Goal: Information Seeking & Learning: Learn about a topic

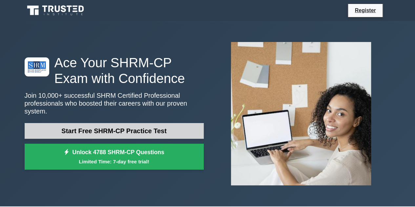
click at [118, 126] on link "Start Free SHRM-CP Practice Test" at bounding box center [114, 131] width 179 height 16
click at [148, 128] on link "Start Free SHRM-CP Practice Test" at bounding box center [114, 131] width 179 height 16
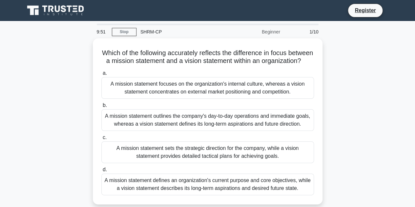
scroll to position [33, 0]
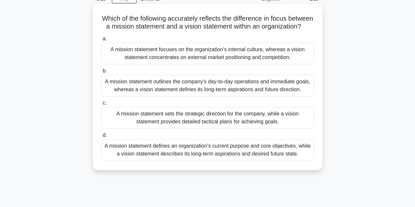
click at [271, 156] on div "A mission statement defines an organization's current purpose and core objectiv…" at bounding box center [207, 150] width 213 height 22
click at [101, 137] on input "d. A mission statement defines an organization's current purpose and core objec…" at bounding box center [101, 135] width 0 height 4
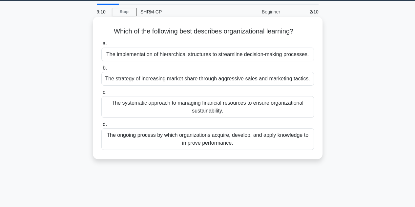
scroll to position [0, 0]
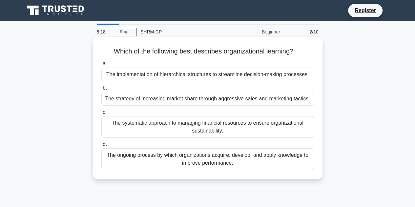
click at [241, 159] on div "The ongoing process by which organizations acquire, develop, and apply knowledg…" at bounding box center [207, 159] width 213 height 22
click at [101, 147] on input "d. The ongoing process by which organizations acquire, develop, and apply knowl…" at bounding box center [101, 144] width 0 height 4
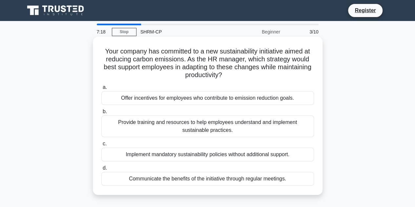
click at [187, 125] on div "Provide training and resources to help employees understand and implement susta…" at bounding box center [207, 126] width 213 height 22
click at [101, 114] on input "b. Provide training and resources to help employees understand and implement su…" at bounding box center [101, 112] width 0 height 4
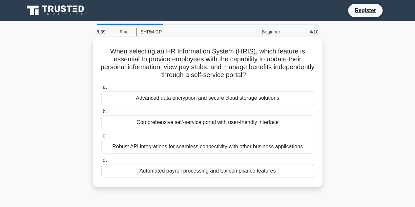
click at [220, 124] on div "Comprehensive self-service portal with user-friendly interface" at bounding box center [207, 122] width 213 height 14
click at [101, 114] on input "b. Comprehensive self-service portal with user-friendly interface" at bounding box center [101, 112] width 0 height 4
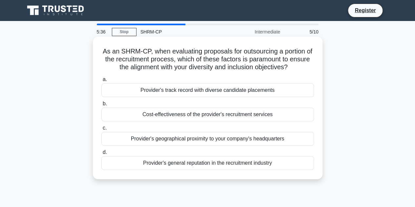
click at [207, 92] on div "Provider's track record with diverse candidate placements" at bounding box center [207, 90] width 213 height 14
click at [101, 82] on input "a. Provider's track record with diverse candidate placements" at bounding box center [101, 79] width 0 height 4
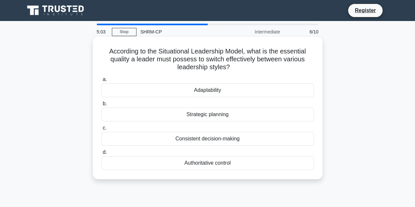
click at [206, 94] on div "Adaptability" at bounding box center [207, 90] width 213 height 14
click at [101, 82] on input "a. Adaptability" at bounding box center [101, 79] width 0 height 4
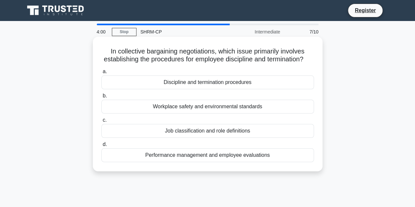
click at [193, 89] on div "Discipline and termination procedures" at bounding box center [207, 82] width 213 height 14
click at [101, 74] on input "a. Discipline and termination procedures" at bounding box center [101, 72] width 0 height 4
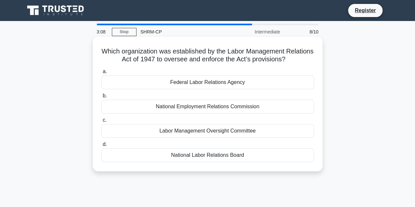
click at [225, 82] on div "Federal Labor Relations Agency" at bounding box center [207, 82] width 213 height 14
click at [101, 74] on input "a. Federal Labor Relations Agency" at bounding box center [101, 72] width 0 height 4
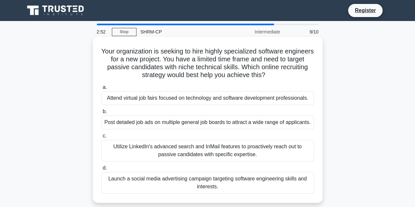
scroll to position [33, 0]
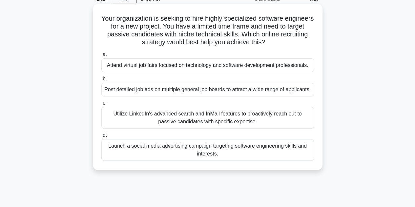
click at [227, 129] on div "Utilize LinkedIn's advanced search and InMail features to proactively reach out…" at bounding box center [207, 118] width 213 height 22
click at [101, 105] on input "c. Utilize LinkedIn's advanced search and InMail features to proactively reach …" at bounding box center [101, 103] width 0 height 4
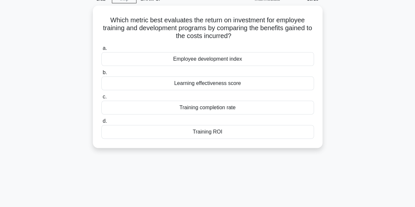
scroll to position [0, 0]
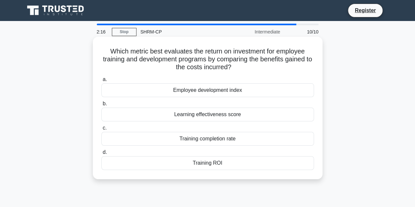
click at [225, 162] on div "Training ROI" at bounding box center [207, 163] width 213 height 14
click at [101, 154] on input "d. Training ROI" at bounding box center [101, 152] width 0 height 4
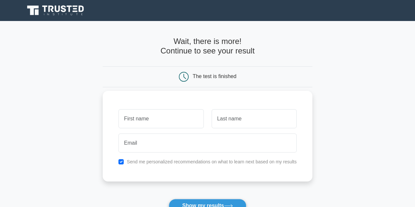
scroll to position [33, 0]
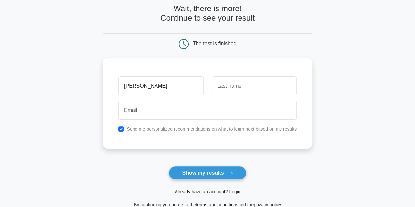
type input "[PERSON_NAME]"
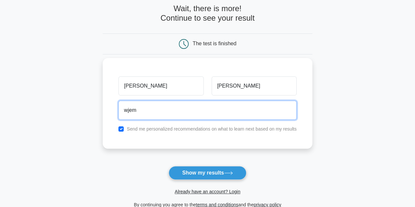
click at [169, 107] on input "wjem" at bounding box center [207, 110] width 178 height 19
type input "wjemison@wgyates.com"
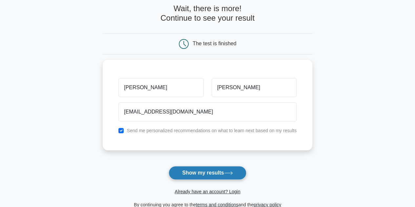
click at [194, 171] on button "Show my results" at bounding box center [207, 173] width 77 height 14
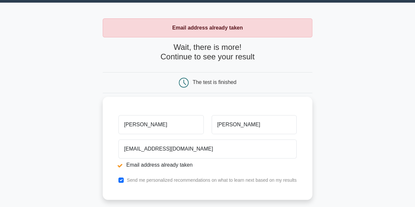
scroll to position [33, 0]
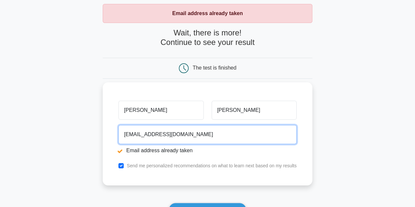
click at [192, 135] on input "wjemison@wgyates.com" at bounding box center [207, 134] width 178 height 19
drag, startPoint x: 191, startPoint y: 135, endPoint x: 129, endPoint y: 137, distance: 62.0
click at [129, 137] on input "wjemison@wgyates.com" at bounding box center [207, 134] width 178 height 19
type input "william.jemison@yahoo.com"
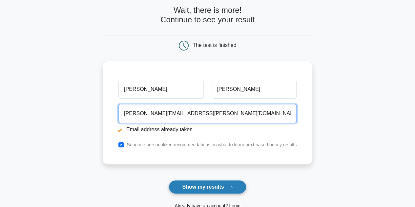
scroll to position [66, 0]
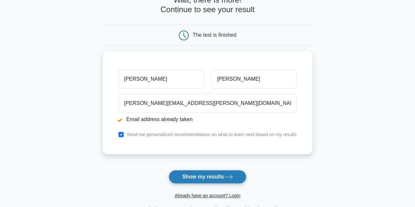
click at [192, 176] on button "Show my results" at bounding box center [207, 177] width 77 height 14
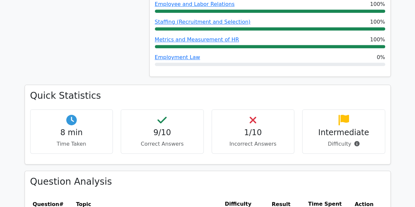
scroll to position [394, 0]
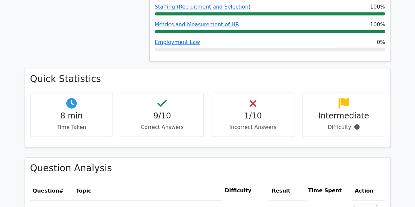
click at [166, 114] on h4 "9/10" at bounding box center [162, 116] width 72 height 10
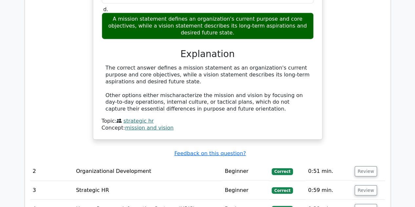
scroll to position [754, 0]
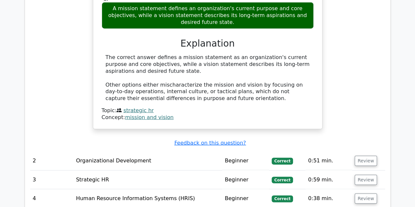
click at [131, 152] on td "Organizational Development" at bounding box center [147, 161] width 149 height 19
click at [34, 152] on td "2" at bounding box center [51, 161] width 43 height 19
click at [121, 152] on td "Organizational Development" at bounding box center [147, 161] width 149 height 19
click at [364, 156] on button "Review" at bounding box center [366, 161] width 22 height 10
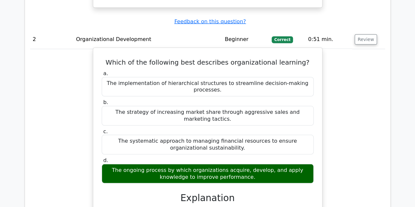
scroll to position [885, 0]
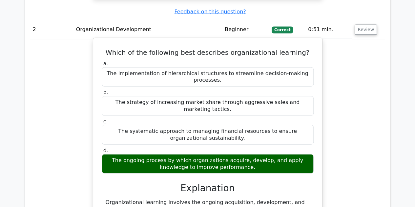
click at [264, 183] on h3 "Explanation" at bounding box center [208, 188] width 204 height 11
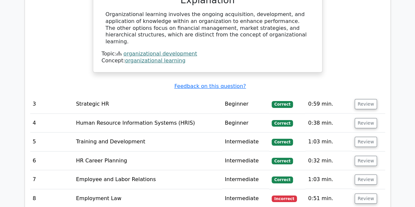
scroll to position [1082, 0]
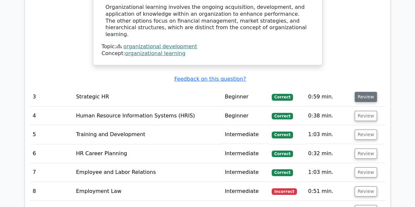
click at [360, 92] on button "Review" at bounding box center [366, 97] width 22 height 10
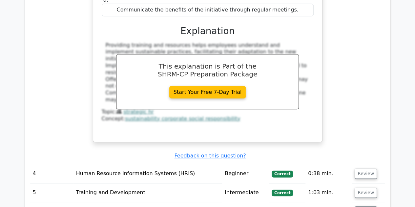
scroll to position [1312, 0]
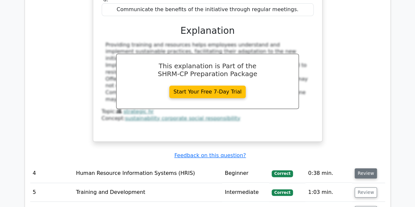
click at [363, 168] on button "Review" at bounding box center [366, 173] width 22 height 10
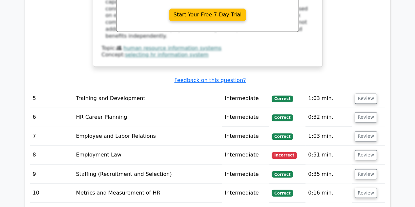
scroll to position [1673, 0]
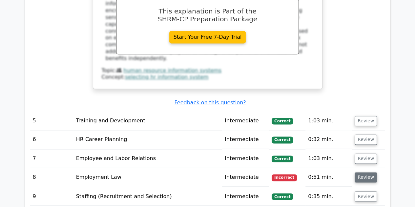
click at [365, 172] on button "Review" at bounding box center [366, 177] width 22 height 10
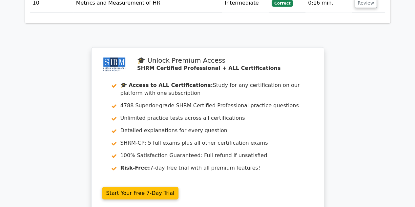
scroll to position [2164, 0]
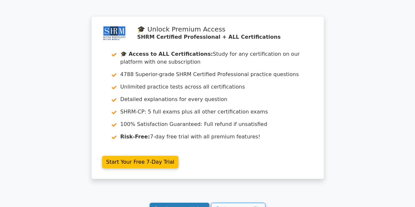
click at [179, 203] on link "Continue practicing" at bounding box center [180, 209] width 60 height 12
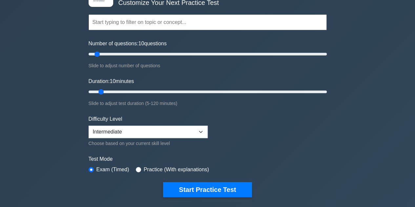
scroll to position [66, 0]
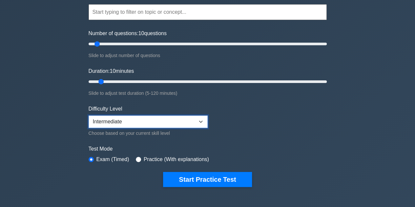
click at [116, 123] on select "Beginner Intermediate Expert" at bounding box center [148, 121] width 119 height 12
click at [116, 122] on select "Beginner Intermediate Expert" at bounding box center [148, 121] width 119 height 12
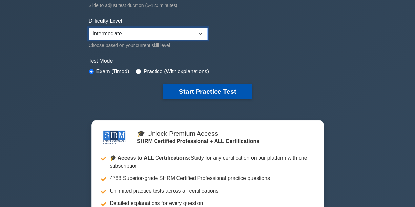
scroll to position [98, 0]
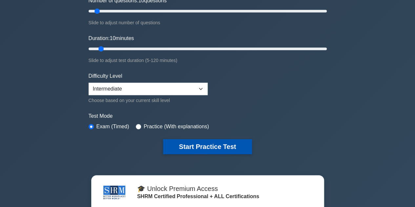
click at [198, 147] on button "Start Practice Test" at bounding box center [207, 146] width 89 height 15
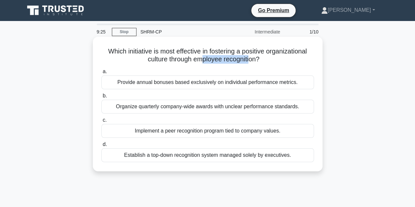
drag, startPoint x: 200, startPoint y: 59, endPoint x: 249, endPoint y: 59, distance: 49.2
click at [249, 59] on h5 "Which initiative is most effective in fostering a positive organizational cultu…" at bounding box center [208, 55] width 214 height 16
click at [253, 59] on h5 "Which initiative is most effective in fostering a positive organizational cultu…" at bounding box center [208, 55] width 214 height 16
drag, startPoint x: 229, startPoint y: 106, endPoint x: 254, endPoint y: 106, distance: 25.9
click at [254, 106] on div "Organize quarterly company-wide awards with unclear performance standards." at bounding box center [207, 107] width 213 height 14
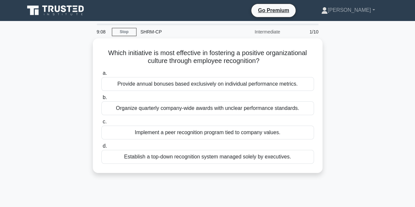
click at [333, 106] on div "Which initiative is most effective in fostering a positive organizational cultu…" at bounding box center [208, 109] width 374 height 142
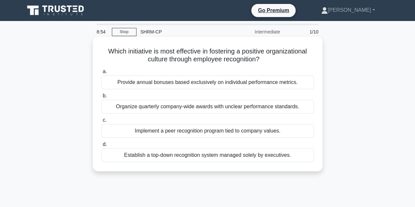
click at [291, 84] on div "Provide annual bonuses based exclusively on individual performance metrics." at bounding box center [207, 82] width 213 height 14
click at [101, 74] on input "a. Provide annual bonuses based exclusively on individual performance metrics." at bounding box center [101, 72] width 0 height 4
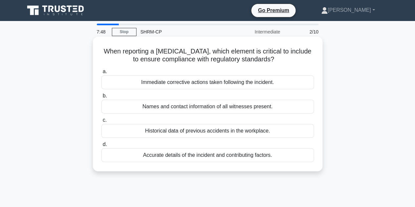
click at [196, 156] on div "Accurate details of the incident and contributing factors." at bounding box center [207, 155] width 213 height 14
click at [101, 147] on input "d. Accurate details of the incident and contributing factors." at bounding box center [101, 144] width 0 height 4
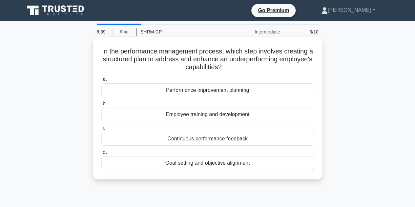
click at [238, 141] on div "Continuous performance feedback" at bounding box center [207, 139] width 213 height 14
click at [101, 130] on input "c. Continuous performance feedback" at bounding box center [101, 128] width 0 height 4
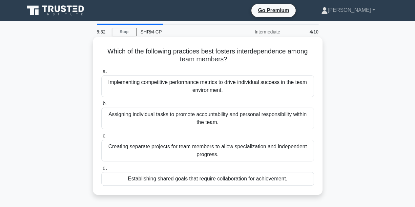
click at [236, 120] on div "Assigning individual tasks to promote accountability and personal responsibilit…" at bounding box center [207, 119] width 213 height 22
click at [101, 106] on input "b. Assigning individual tasks to promote accountability and personal responsibi…" at bounding box center [101, 104] width 0 height 4
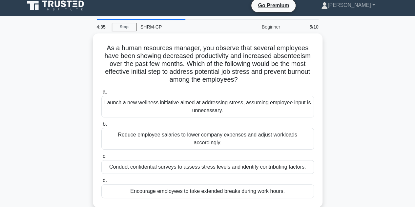
scroll to position [6, 0]
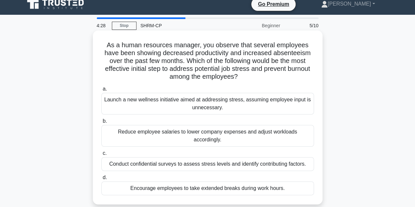
click at [293, 159] on div "Conduct confidential surveys to assess stress levels and identify contributing …" at bounding box center [207, 164] width 213 height 14
click at [101, 155] on input "c. Conduct confidential surveys to assess stress levels and identify contributi…" at bounding box center [101, 153] width 0 height 4
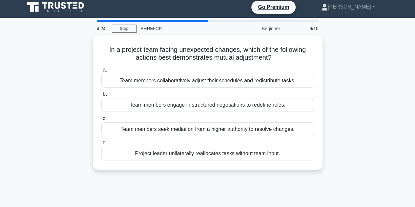
scroll to position [0, 0]
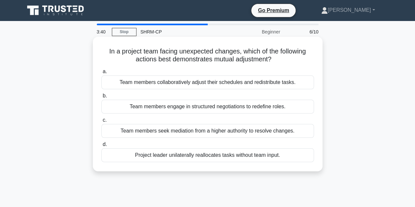
click at [270, 86] on div "Team members collaboratively adjust their schedules and redistribute tasks." at bounding box center [207, 82] width 213 height 14
click at [101, 74] on input "a. Team members collaboratively adjust their schedules and redistribute tasks." at bounding box center [101, 72] width 0 height 4
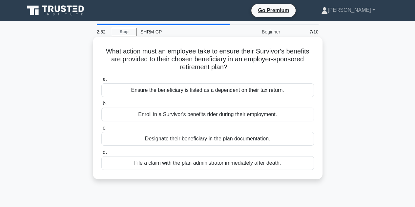
click at [252, 143] on div "Designate their beneficiary in the plan documentation." at bounding box center [207, 139] width 213 height 14
click at [101, 130] on input "c. Designate their beneficiary in the plan documentation." at bounding box center [101, 128] width 0 height 4
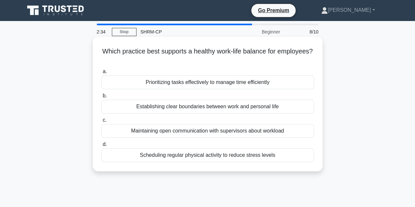
click at [273, 111] on div "Establishing clear boundaries between work and personal life" at bounding box center [207, 107] width 213 height 14
click at [101, 98] on input "b. Establishing clear boundaries between work and personal life" at bounding box center [101, 96] width 0 height 4
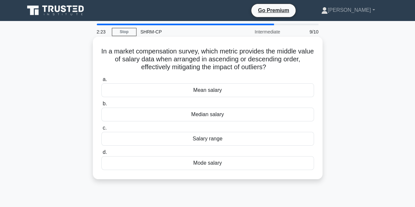
click at [248, 119] on div "Median salary" at bounding box center [207, 115] width 213 height 14
click at [101, 106] on input "b. Median salary" at bounding box center [101, 104] width 0 height 4
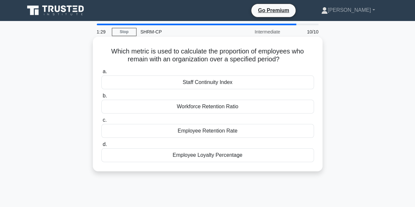
click at [244, 112] on div "Workforce Retention Ratio" at bounding box center [207, 107] width 213 height 14
click at [101, 98] on input "b. Workforce Retention Ratio" at bounding box center [101, 96] width 0 height 4
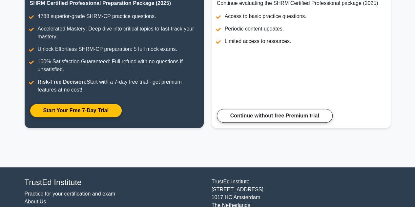
scroll to position [71, 0]
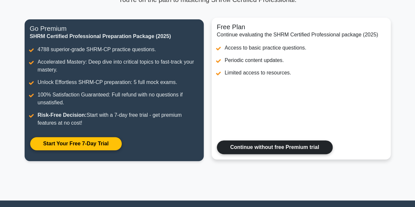
click at [302, 150] on link "Continue without free Premium trial" at bounding box center [275, 147] width 116 height 14
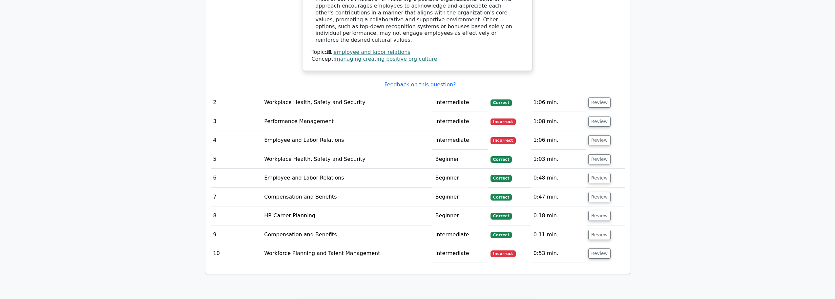
scroll to position [723, 0]
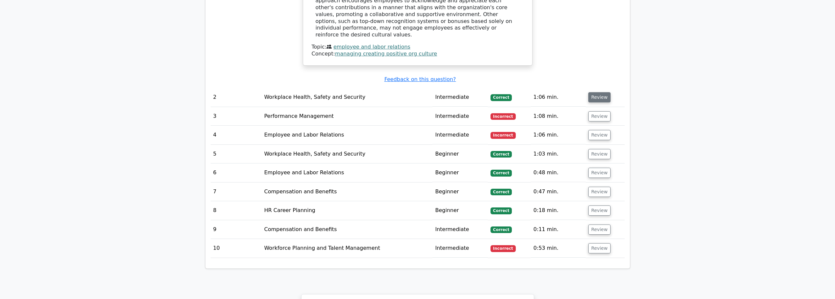
click at [415, 92] on button "Review" at bounding box center [599, 97] width 22 height 10
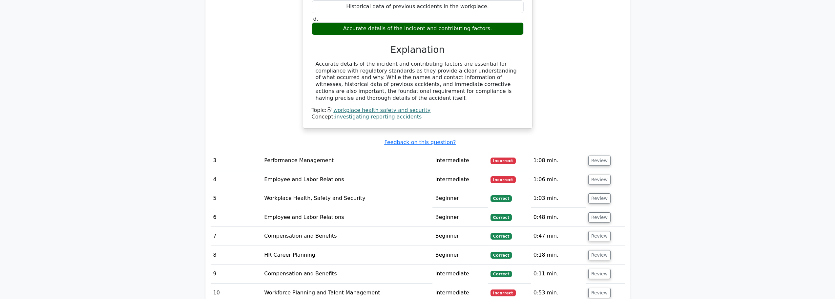
scroll to position [920, 0]
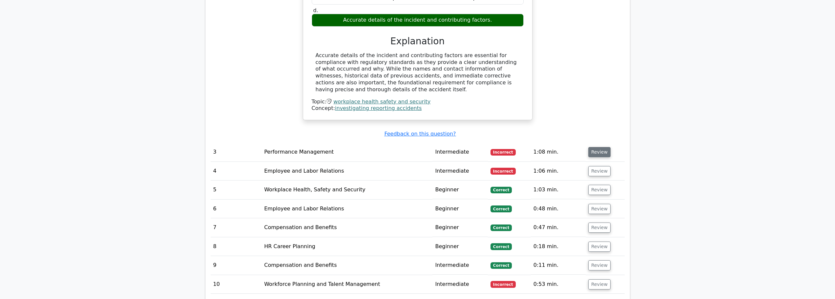
click at [415, 147] on button "Review" at bounding box center [599, 152] width 22 height 10
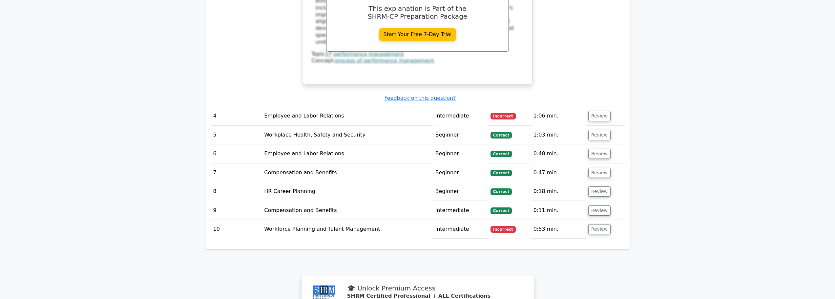
scroll to position [1247, 0]
click at [415, 110] on button "Review" at bounding box center [599, 115] width 22 height 10
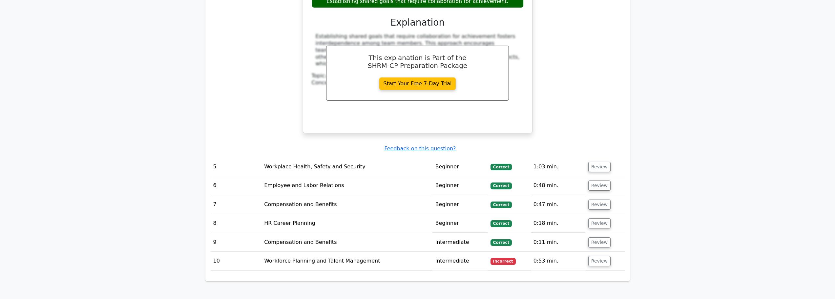
scroll to position [1510, 0]
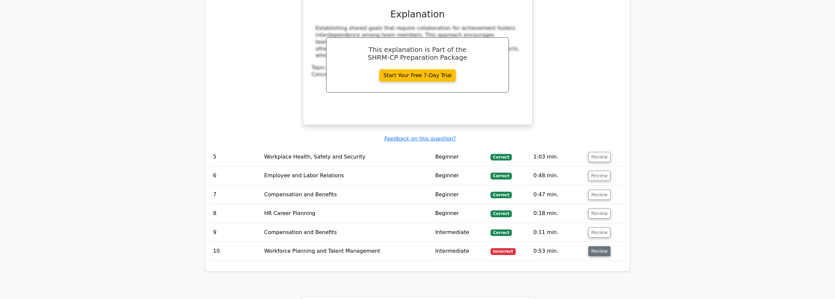
click at [415, 207] on button "Review" at bounding box center [599, 251] width 22 height 10
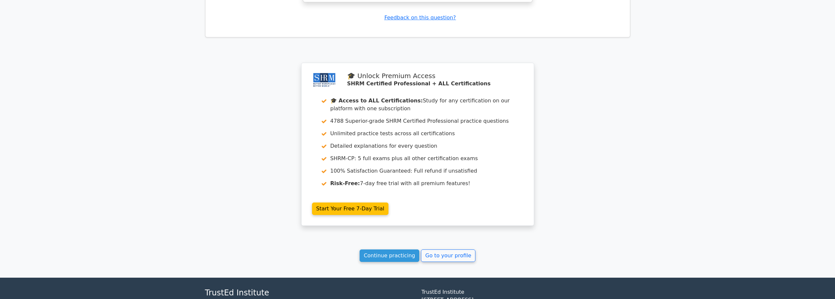
scroll to position [2049, 0]
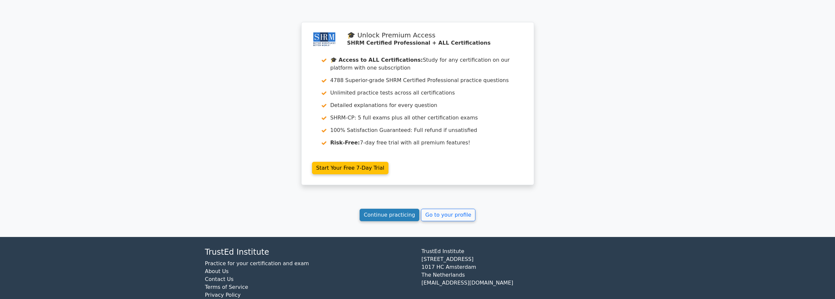
click at [395, 207] on link "Continue practicing" at bounding box center [389, 215] width 60 height 12
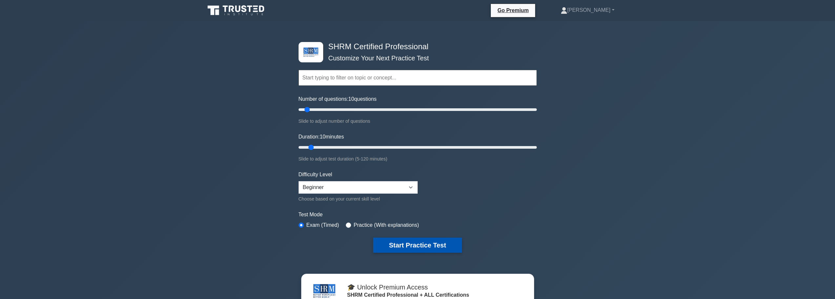
click at [418, 243] on button "Start Practice Test" at bounding box center [417, 244] width 89 height 15
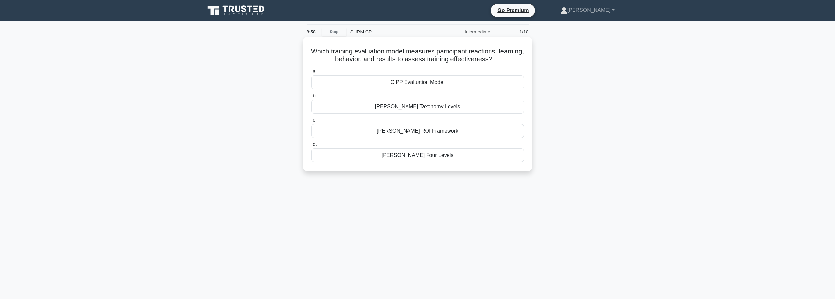
click at [424, 153] on div "Kirkpatrick's Four Levels" at bounding box center [417, 155] width 213 height 14
click at [311, 147] on input "d. Kirkpatrick's Four Levels" at bounding box center [311, 144] width 0 height 4
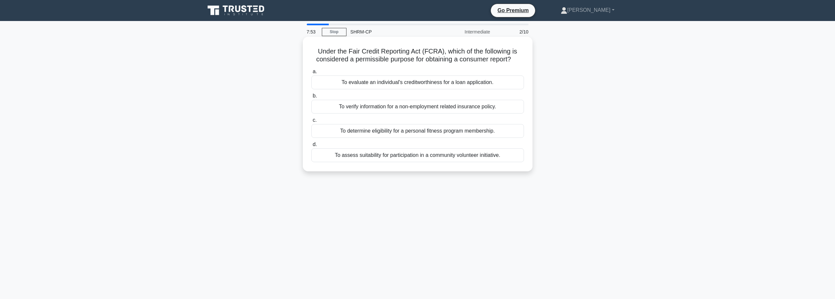
click at [379, 81] on div "To evaluate an individual's creditworthiness for a loan application." at bounding box center [417, 82] width 213 height 14
click at [311, 74] on input "a. To evaluate an individual's creditworthiness for a loan application." at bounding box center [311, 72] width 0 height 4
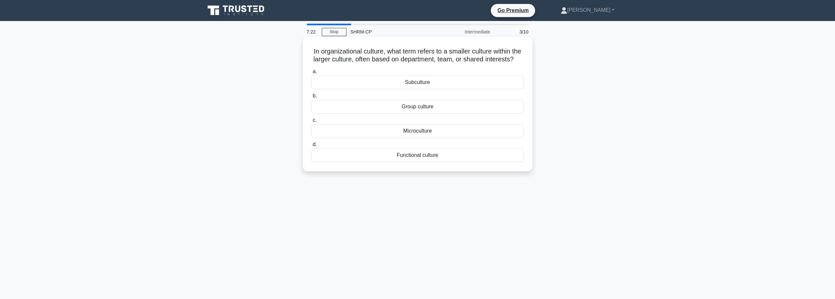
click at [382, 87] on div "Subculture" at bounding box center [417, 82] width 213 height 14
click at [311, 74] on input "a. Subculture" at bounding box center [311, 72] width 0 height 4
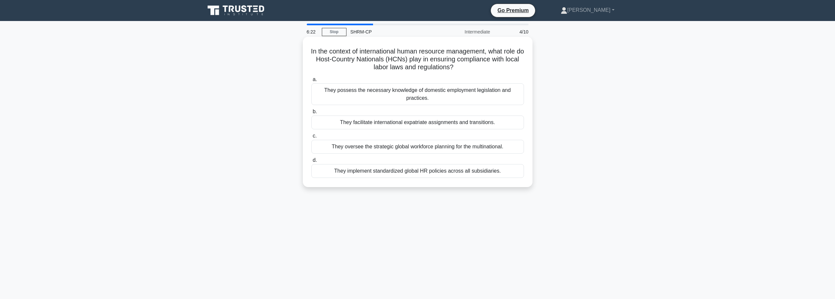
click at [443, 99] on div "They possess the necessary knowledge of domestic employment legislation and pra…" at bounding box center [417, 94] width 213 height 22
click at [311, 82] on input "a. They possess the necessary knowledge of domestic employment legislation and …" at bounding box center [311, 79] width 0 height 4
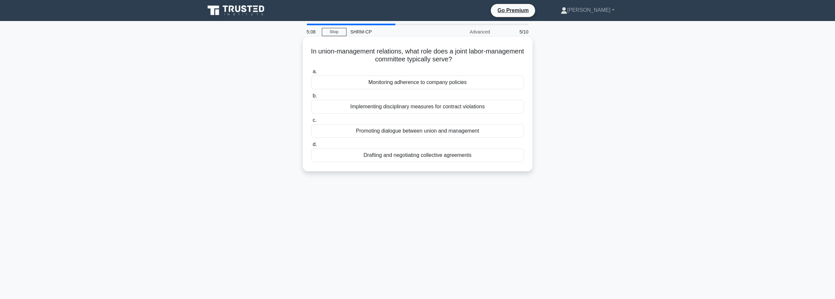
click at [436, 78] on div "Monitoring adherence to company policies" at bounding box center [417, 82] width 213 height 14
click at [311, 74] on input "a. Monitoring adherence to company policies" at bounding box center [311, 72] width 0 height 4
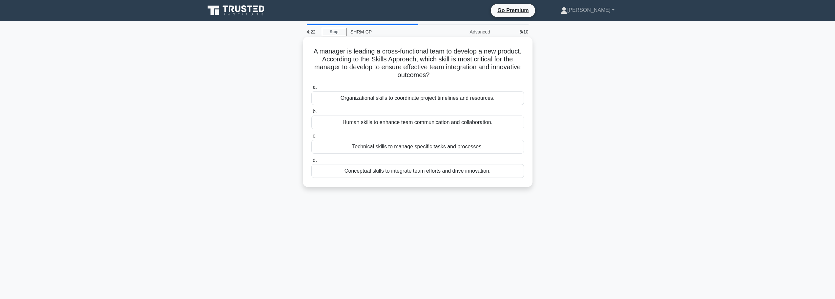
click at [428, 122] on div "Human skills to enhance team communication and collaboration." at bounding box center [417, 122] width 213 height 14
click at [311, 114] on input "b. Human skills to enhance team communication and collaboration." at bounding box center [311, 112] width 0 height 4
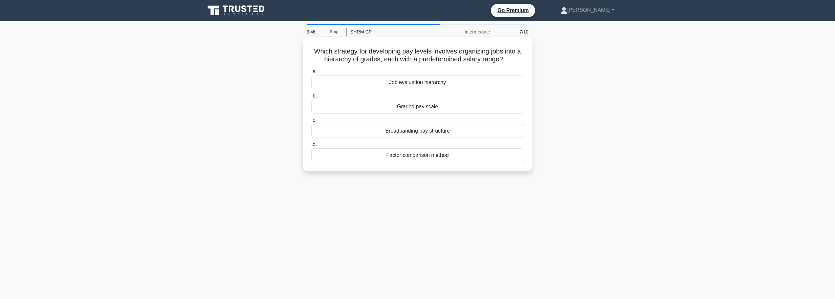
click at [435, 85] on div "Job evaluation hierarchy" at bounding box center [417, 82] width 213 height 14
click at [311, 74] on input "a. Job evaluation hierarchy" at bounding box center [311, 72] width 0 height 4
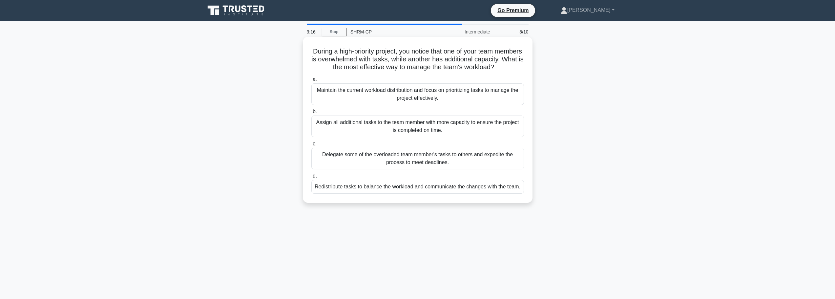
click at [453, 168] on div "Delegate some of the overloaded team member's tasks to others and expedite the …" at bounding box center [417, 159] width 213 height 22
click at [311, 146] on input "c. Delegate some of the overloaded team member's tasks to others and expedite t…" at bounding box center [311, 144] width 0 height 4
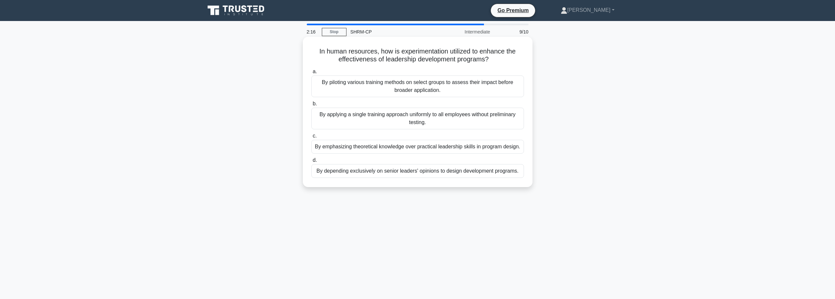
click at [390, 90] on div "By piloting various training methods on select groups to assess their impact be…" at bounding box center [417, 86] width 213 height 22
click at [311, 74] on input "a. By piloting various training methods on select groups to assess their impact…" at bounding box center [311, 72] width 0 height 4
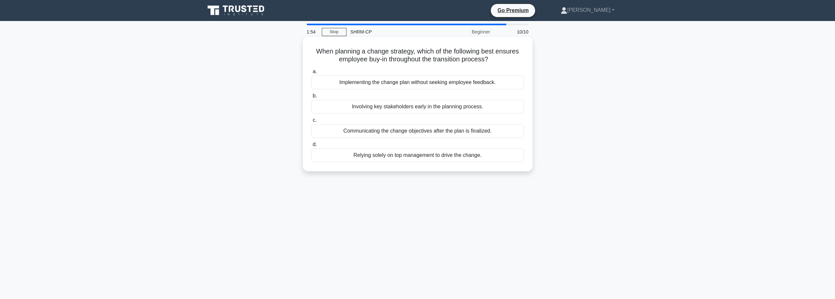
click at [375, 109] on div "Involving key stakeholders early in the planning process." at bounding box center [417, 107] width 213 height 14
click at [311, 98] on input "b. Involving key stakeholders early in the planning process." at bounding box center [311, 96] width 0 height 4
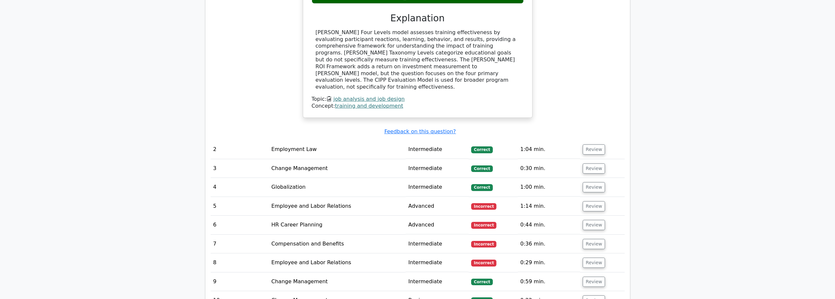
scroll to position [689, 0]
click at [594, 144] on button "Review" at bounding box center [593, 149] width 22 height 10
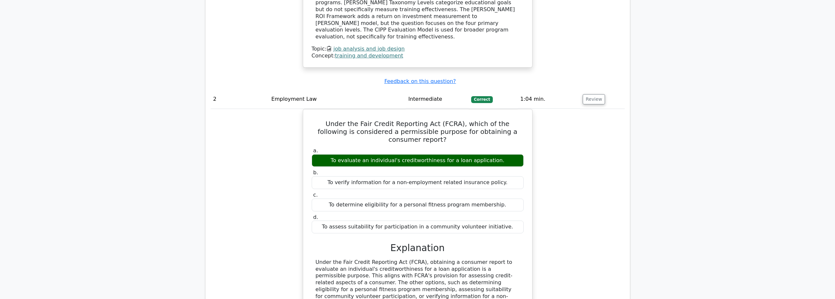
scroll to position [754, 0]
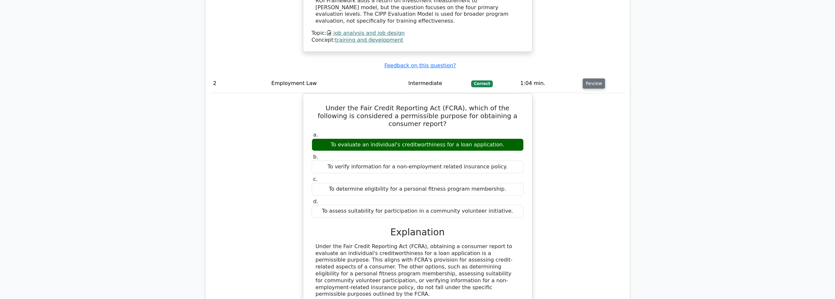
click at [589, 78] on button "Review" at bounding box center [593, 83] width 22 height 10
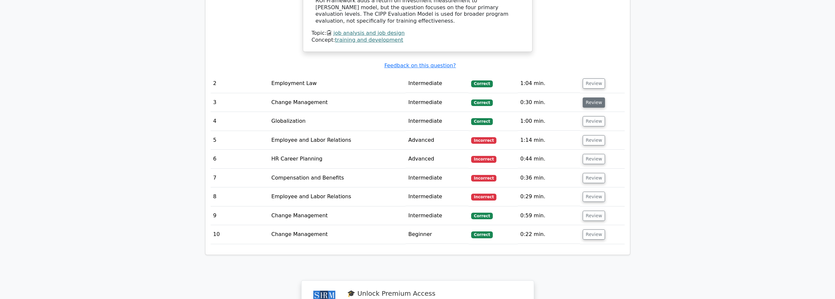
click at [587, 97] on button "Review" at bounding box center [593, 102] width 22 height 10
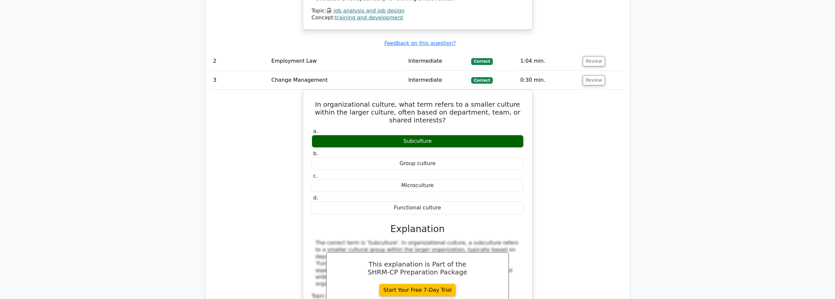
scroll to position [787, 0]
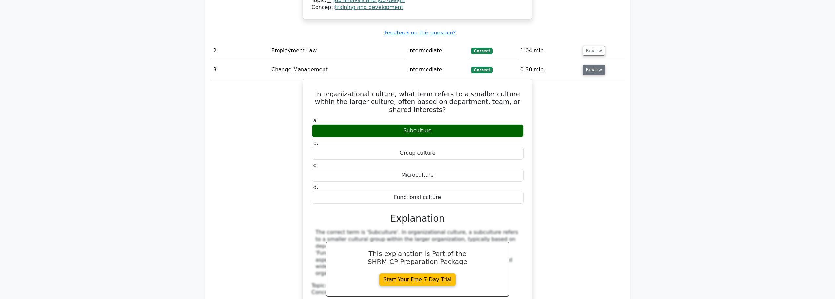
click at [598, 65] on button "Review" at bounding box center [593, 70] width 22 height 10
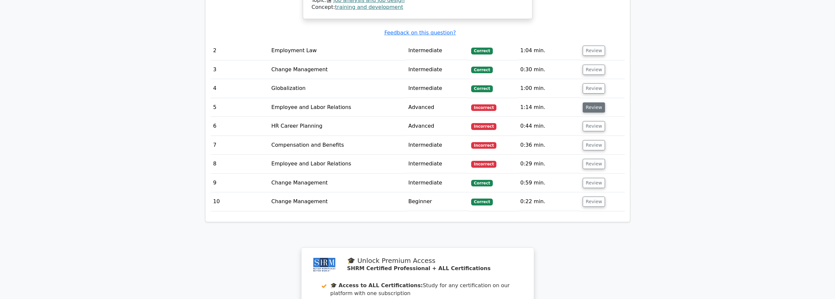
click at [596, 102] on button "Review" at bounding box center [593, 107] width 22 height 10
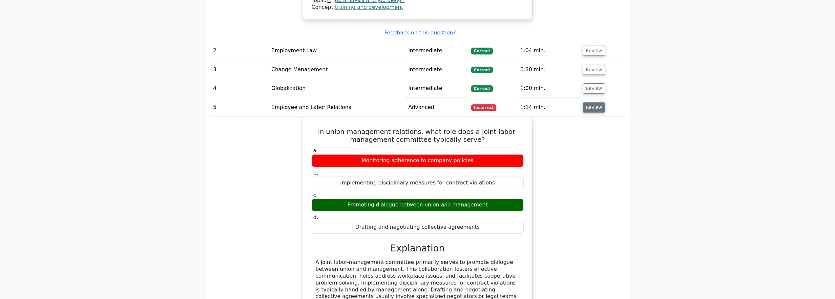
click at [590, 102] on button "Review" at bounding box center [593, 107] width 22 height 10
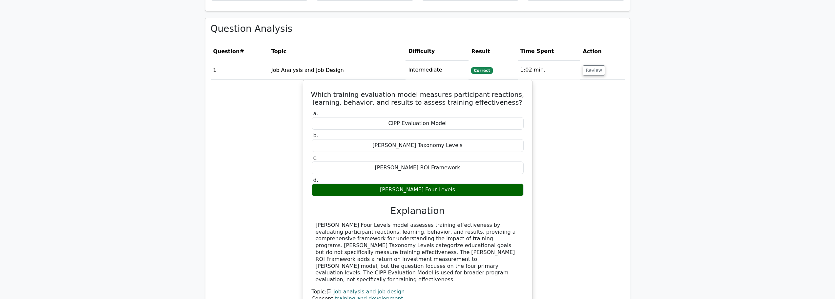
scroll to position [492, 0]
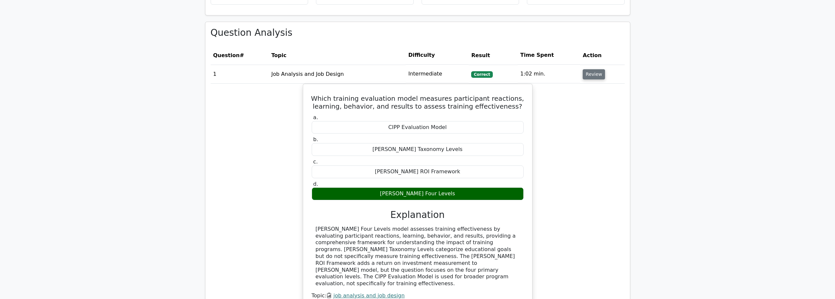
click at [590, 79] on button "Review" at bounding box center [593, 74] width 22 height 10
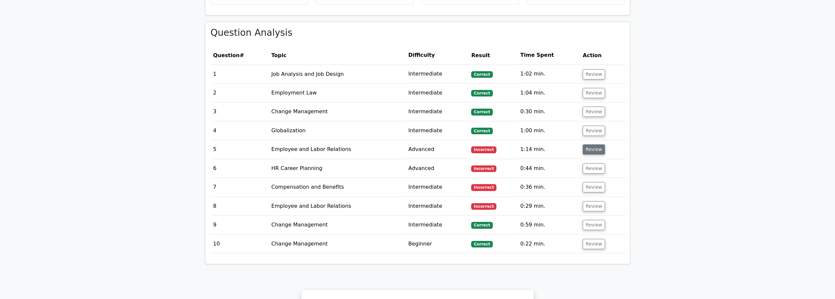
click at [596, 149] on button "Review" at bounding box center [593, 149] width 22 height 10
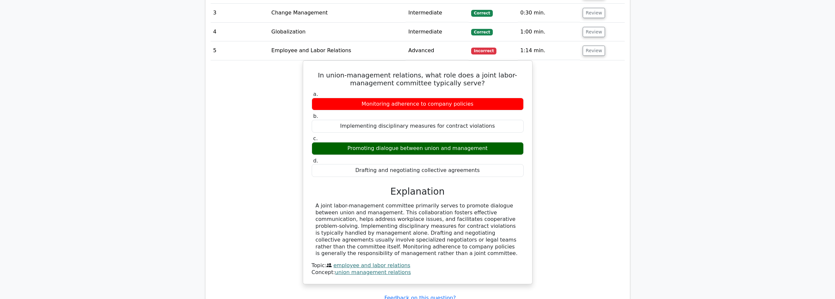
scroll to position [590, 0]
click at [593, 50] on button "Review" at bounding box center [593, 51] width 22 height 10
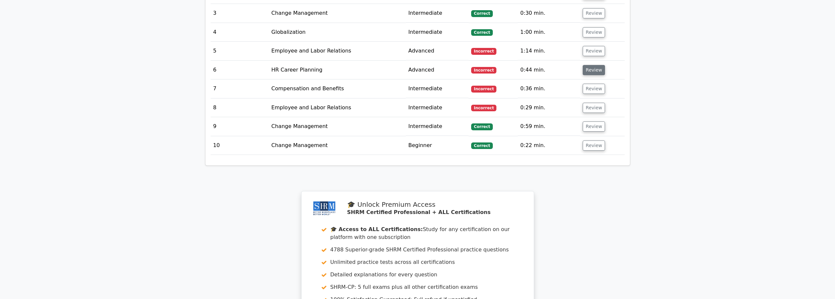
click at [582, 70] on button "Review" at bounding box center [593, 70] width 22 height 10
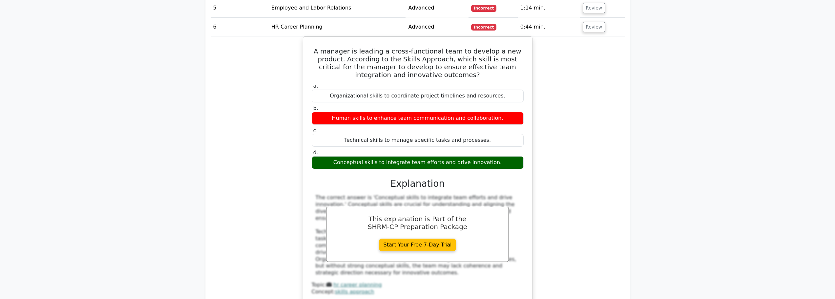
scroll to position [623, 0]
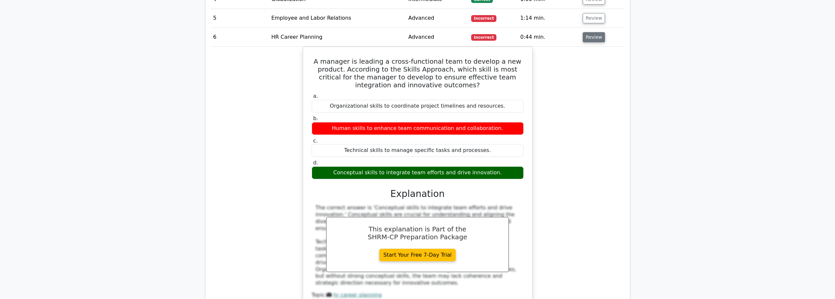
click at [595, 38] on button "Review" at bounding box center [593, 37] width 22 height 10
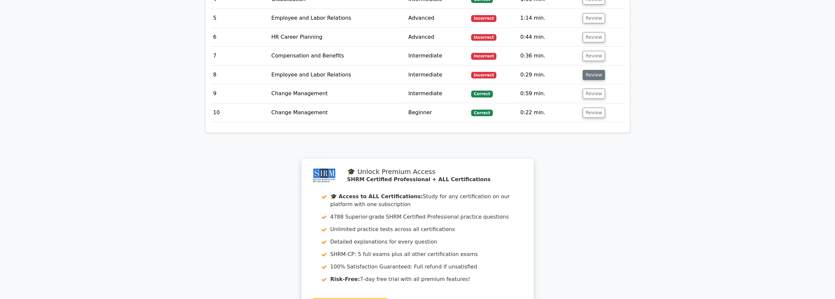
click at [594, 76] on button "Review" at bounding box center [593, 75] width 22 height 10
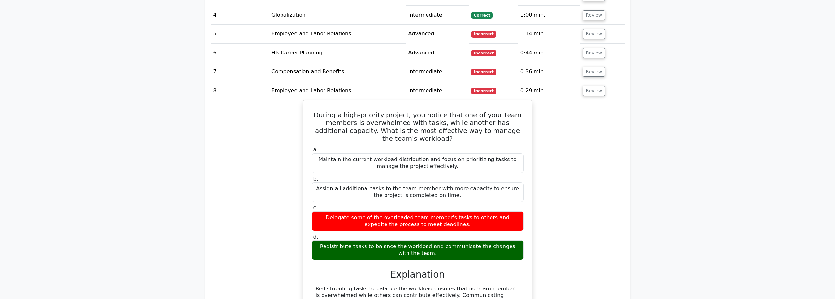
scroll to position [590, 0]
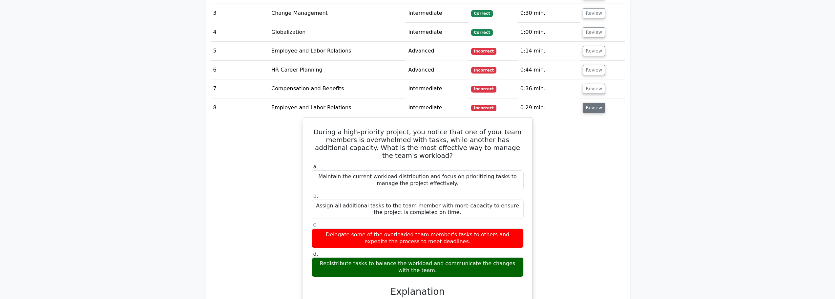
click at [589, 111] on button "Review" at bounding box center [593, 108] width 22 height 10
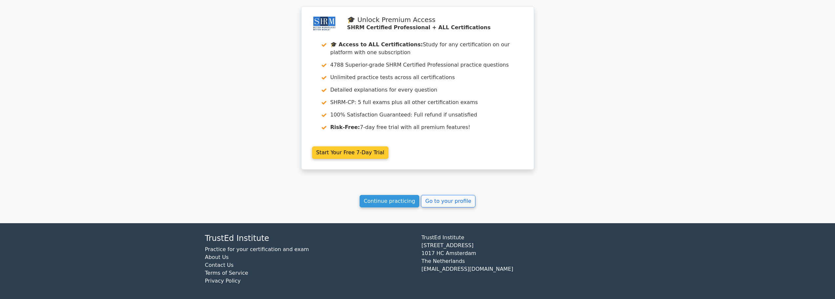
scroll to position [775, 0]
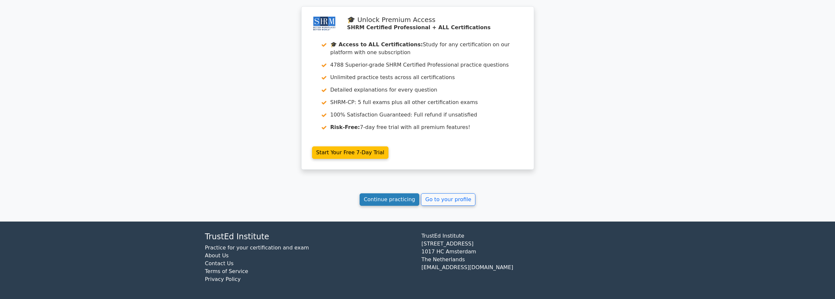
click at [393, 201] on link "Continue practicing" at bounding box center [389, 199] width 60 height 12
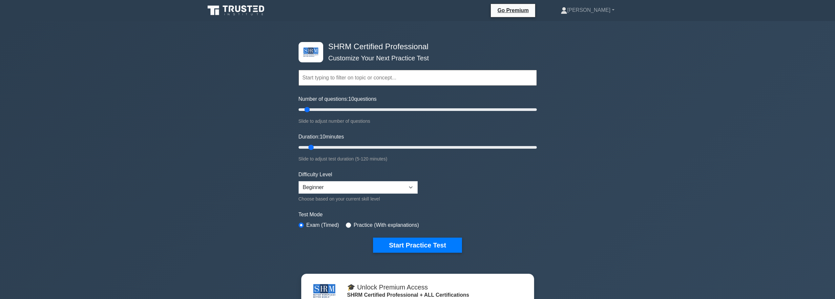
click at [406, 225] on label "Practice (With explanations)" at bounding box center [386, 225] width 65 height 8
click at [348, 224] on input "radio" at bounding box center [348, 224] width 5 height 5
radio input "true"
click at [302, 224] on input "radio" at bounding box center [300, 224] width 5 height 5
radio input "true"
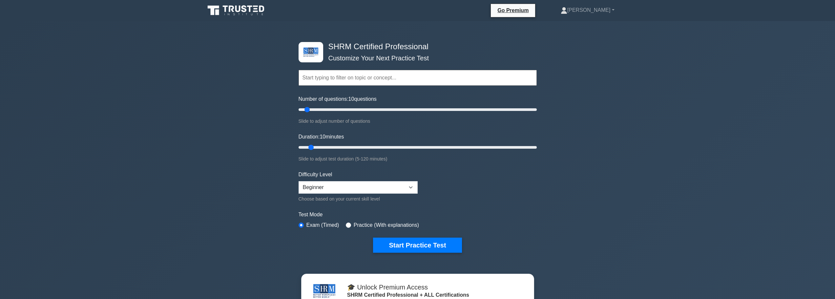
click at [351, 225] on div "Practice (With explanations)" at bounding box center [382, 225] width 73 height 8
click at [348, 224] on input "radio" at bounding box center [348, 224] width 5 height 5
radio input "true"
click at [411, 244] on button "Start Practice Test" at bounding box center [417, 244] width 89 height 15
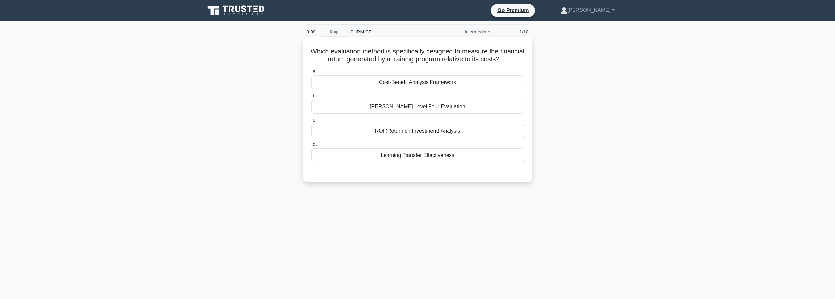
click at [445, 138] on div "ROI (Return on Investment) Analysis" at bounding box center [417, 131] width 213 height 14
click at [311, 122] on input "c. ROI (Return on Investment) Analysis" at bounding box center [311, 120] width 0 height 4
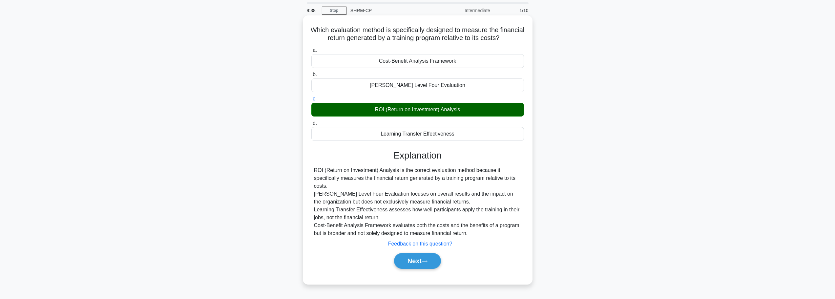
scroll to position [55, 0]
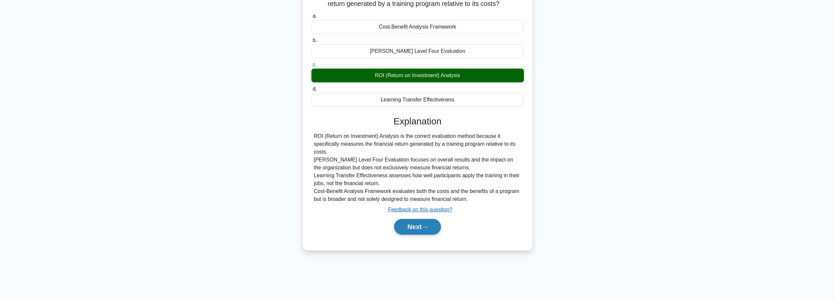
click at [419, 234] on button "Next" at bounding box center [417, 227] width 47 height 16
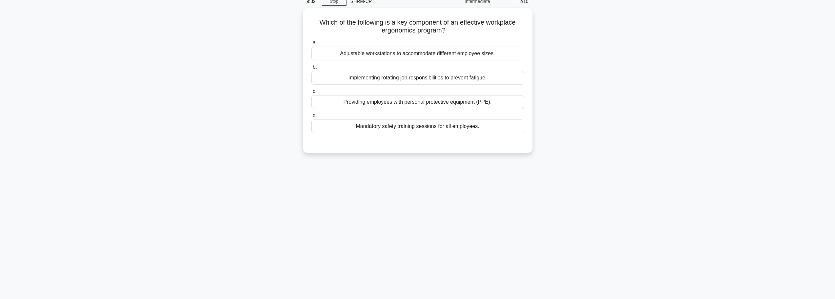
scroll to position [0, 0]
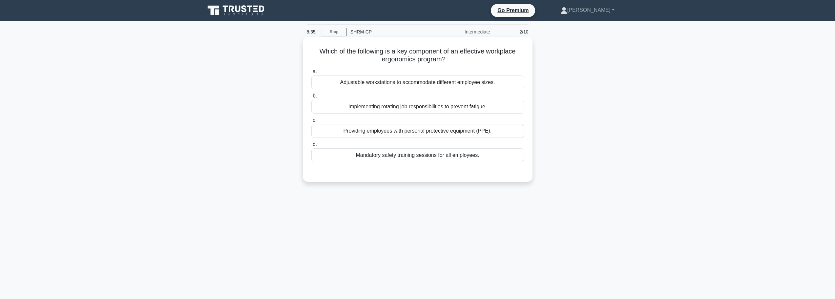
click at [423, 85] on div "Adjustable workstations to accommodate different employee sizes." at bounding box center [417, 82] width 213 height 14
click at [311, 74] on input "a. Adjustable workstations to accommodate different employee sizes." at bounding box center [311, 72] width 0 height 4
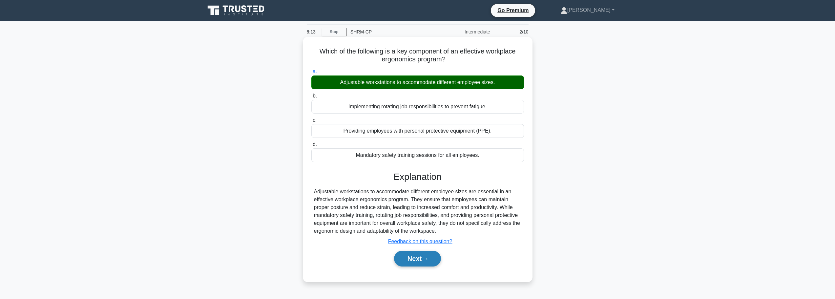
click at [424, 256] on button "Next" at bounding box center [417, 259] width 47 height 16
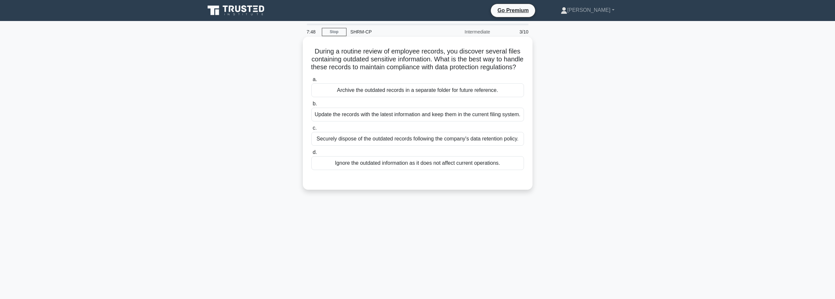
click at [339, 146] on div "Securely dispose of the outdated records following the company's data retention…" at bounding box center [417, 139] width 213 height 14
click at [311, 130] on input "c. Securely dispose of the outdated records following the company's data retent…" at bounding box center [311, 128] width 0 height 4
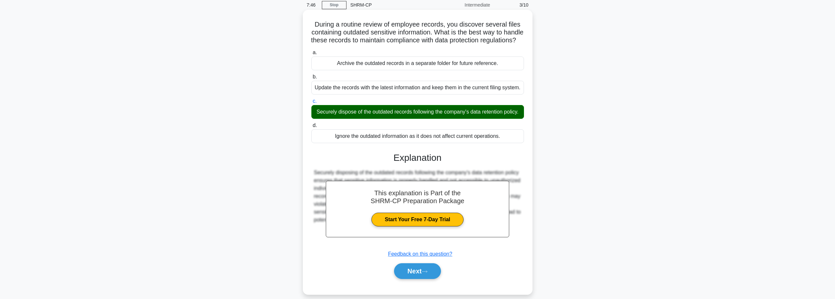
scroll to position [59, 0]
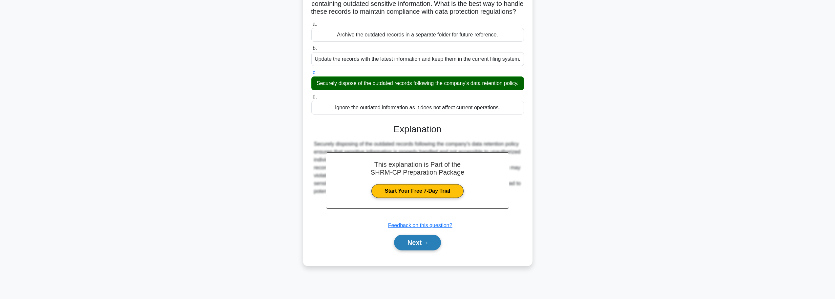
click at [404, 250] on button "Next" at bounding box center [417, 242] width 47 height 16
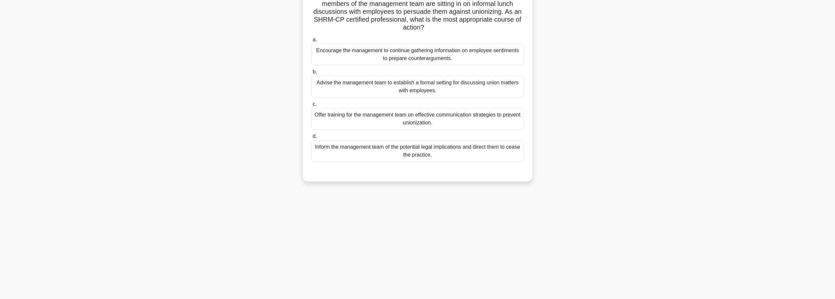
scroll to position [0, 0]
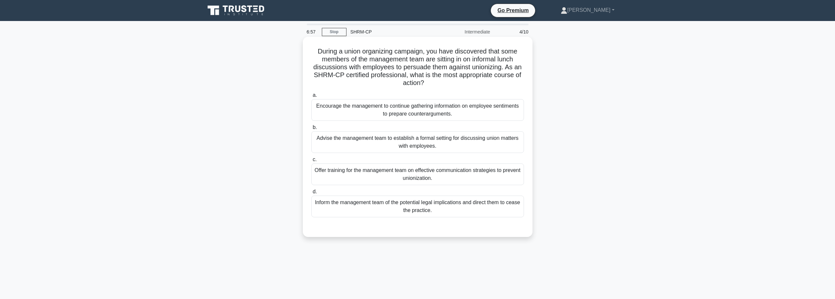
click at [455, 208] on div "Inform the management team of the potential legal implications and direct them …" at bounding box center [417, 206] width 213 height 22
click at [311, 194] on input "d. Inform the management team of the potential legal implications and direct th…" at bounding box center [311, 192] width 0 height 4
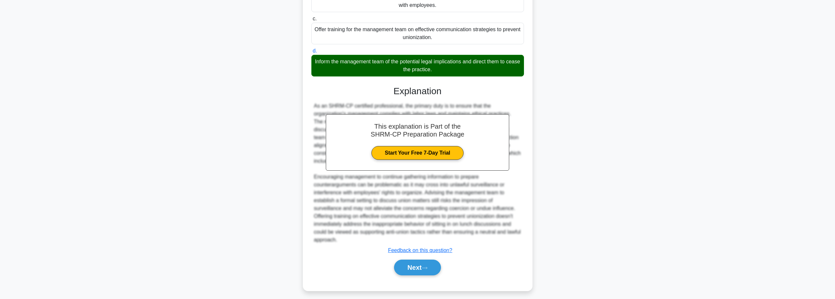
scroll to position [145, 0]
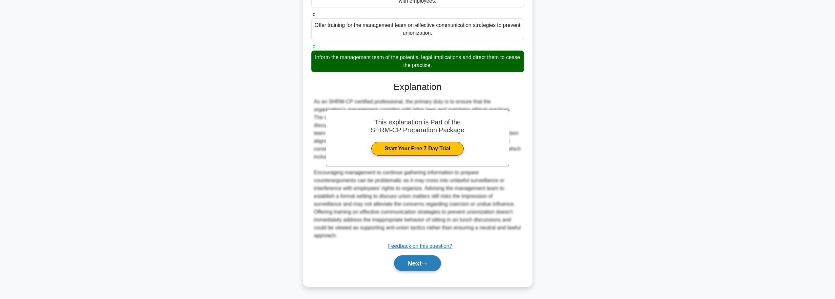
click at [419, 261] on button "Next" at bounding box center [417, 263] width 47 height 16
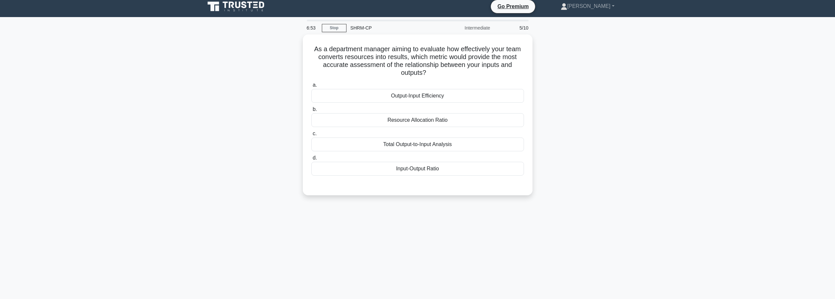
scroll to position [0, 0]
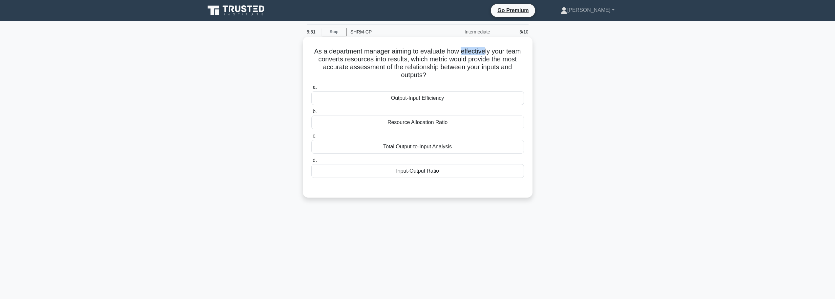
drag, startPoint x: 462, startPoint y: 50, endPoint x: 491, endPoint y: 51, distance: 28.5
click at [488, 51] on h5 "As a department manager aiming to evaluate how effectively your team converts r…" at bounding box center [418, 63] width 214 height 32
drag, startPoint x: 500, startPoint y: 51, endPoint x: 519, endPoint y: 51, distance: 19.7
click at [519, 51] on h5 "As a department manager aiming to evaluate how effectively your team converts r…" at bounding box center [418, 63] width 214 height 32
drag, startPoint x: 322, startPoint y: 59, endPoint x: 343, endPoint y: 60, distance: 20.7
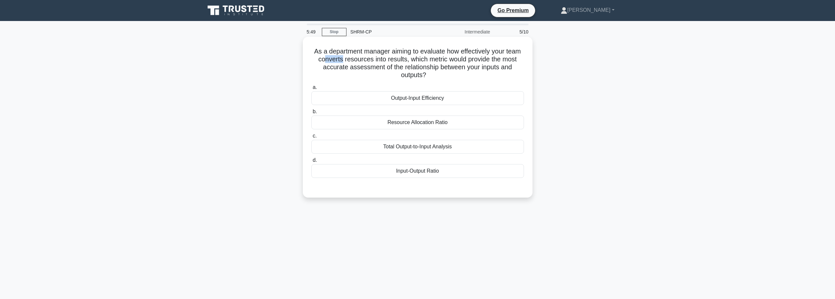
click at [342, 60] on h5 "As a department manager aiming to evaluate how effectively your team converts r…" at bounding box center [418, 63] width 214 height 32
drag, startPoint x: 351, startPoint y: 60, endPoint x: 371, endPoint y: 60, distance: 20.3
click at [371, 60] on h5 "As a department manager aiming to evaluate how effectively your team converts r…" at bounding box center [418, 63] width 214 height 32
click at [330, 58] on h5 "As a department manager aiming to evaluate how effectively your team converts r…" at bounding box center [418, 63] width 214 height 32
click at [415, 146] on div "Total Output-to-Input Analysis" at bounding box center [417, 147] width 213 height 14
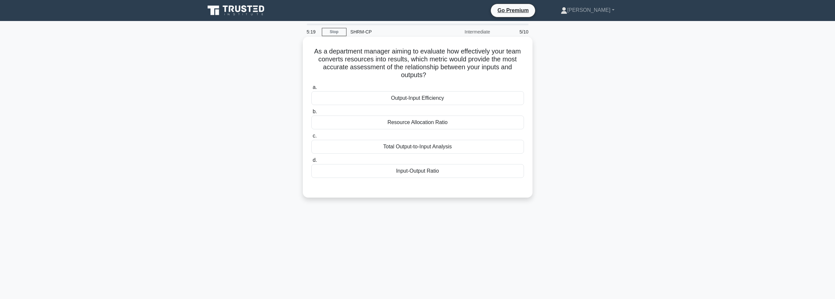
click at [311, 138] on input "c. Total Output-to-Input Analysis" at bounding box center [311, 136] width 0 height 4
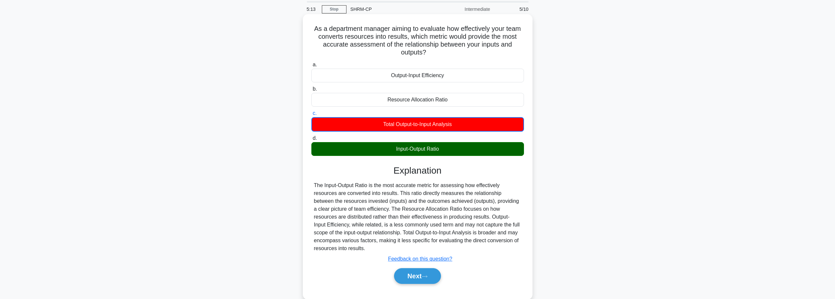
scroll to position [55, 0]
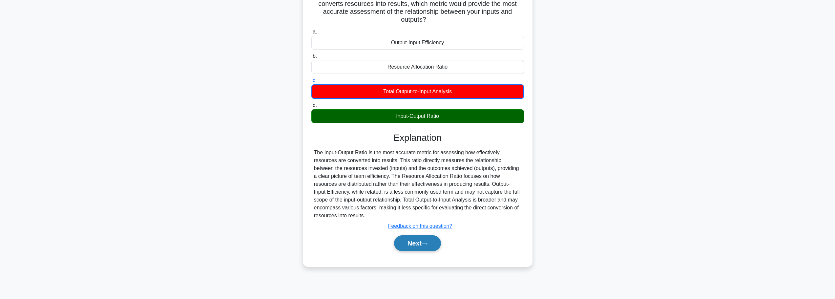
click at [414, 242] on button "Next" at bounding box center [417, 243] width 47 height 16
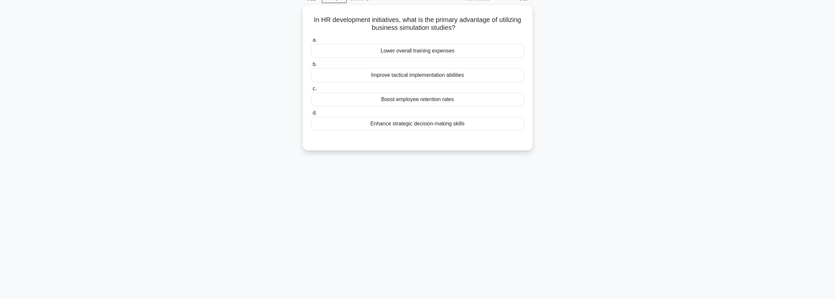
scroll to position [0, 0]
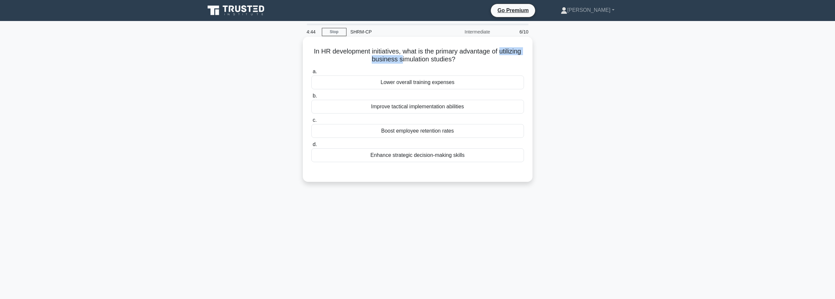
drag, startPoint x: 359, startPoint y: 59, endPoint x: 415, endPoint y: 63, distance: 56.3
click at [413, 63] on h5 "In HR development initiatives, what is the primary advantage of utilizing busin…" at bounding box center [418, 55] width 214 height 16
click at [447, 153] on div "Enhance strategic decision-making skills" at bounding box center [417, 155] width 213 height 14
click at [311, 147] on input "d. Enhance strategic decision-making skills" at bounding box center [311, 144] width 0 height 4
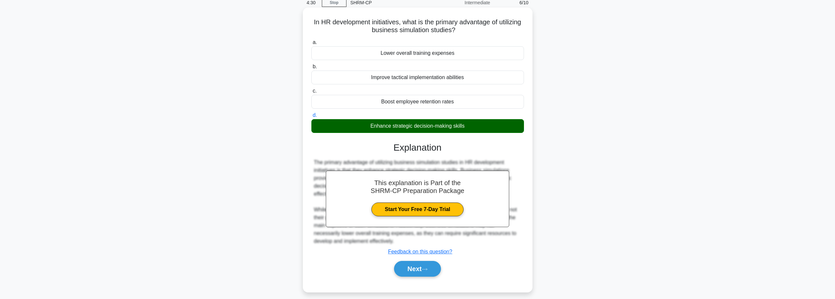
scroll to position [55, 0]
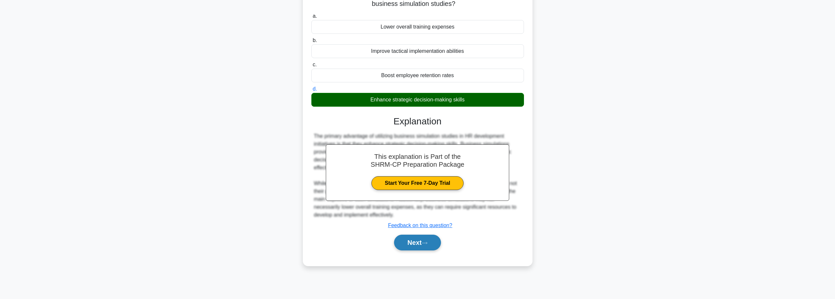
click at [426, 240] on button "Next" at bounding box center [417, 242] width 47 height 16
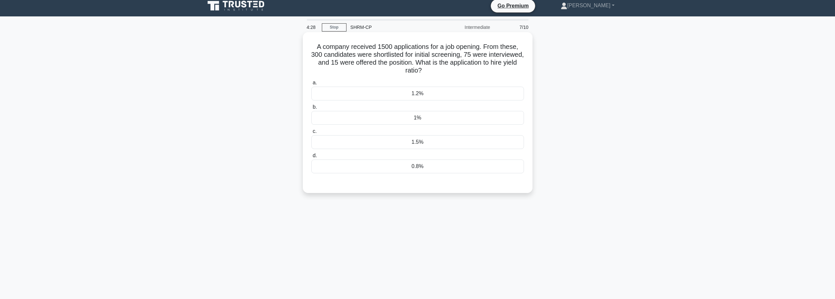
scroll to position [0, 0]
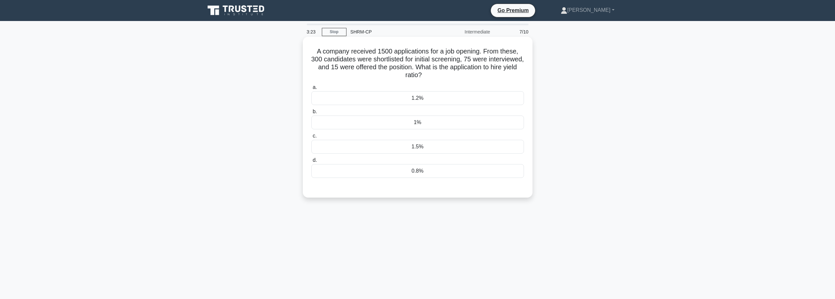
click at [423, 100] on div "1.2%" at bounding box center [417, 98] width 213 height 14
click at [311, 90] on input "a. 1.2%" at bounding box center [311, 87] width 0 height 4
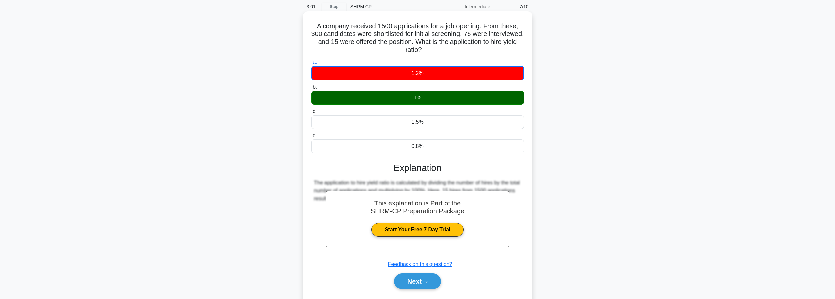
scroll to position [55, 0]
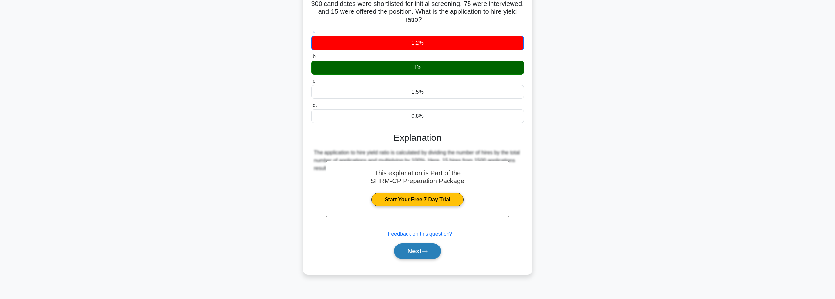
drag, startPoint x: 435, startPoint y: 250, endPoint x: 438, endPoint y: 248, distance: 4.0
click at [435, 250] on button "Next" at bounding box center [417, 251] width 47 height 16
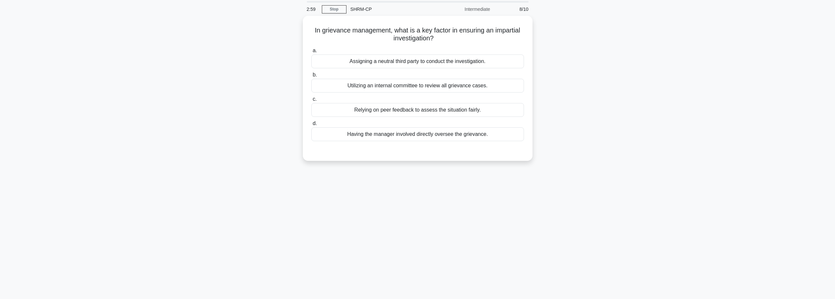
scroll to position [0, 0]
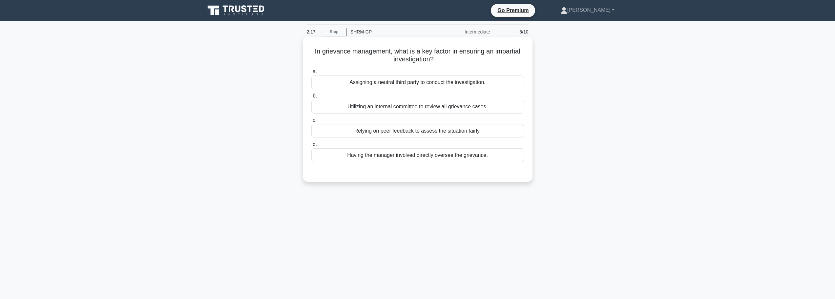
click at [395, 84] on div "Assigning a neutral third party to conduct the investigation." at bounding box center [417, 82] width 213 height 14
click at [311, 74] on input "a. Assigning a neutral third party to conduct the investigation." at bounding box center [311, 72] width 0 height 4
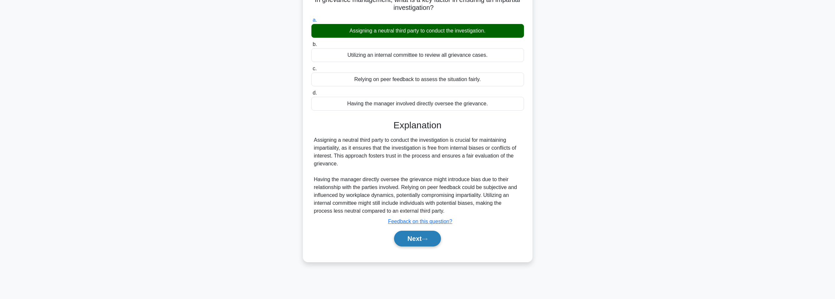
scroll to position [55, 0]
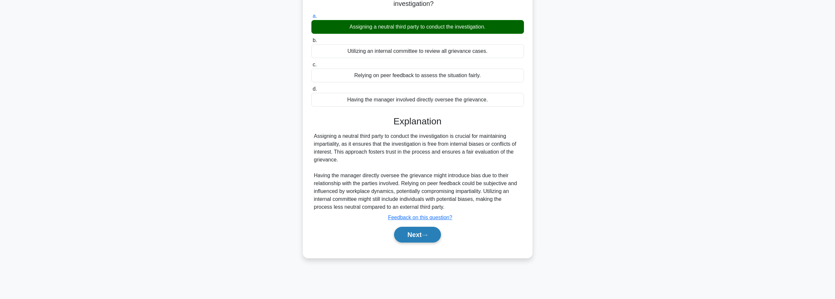
click at [427, 239] on button "Next" at bounding box center [417, 235] width 47 height 16
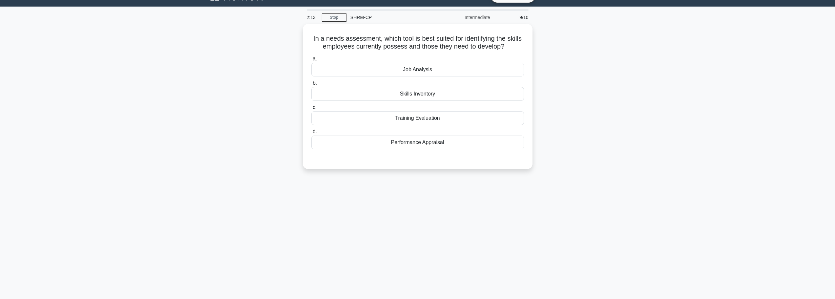
scroll to position [0, 0]
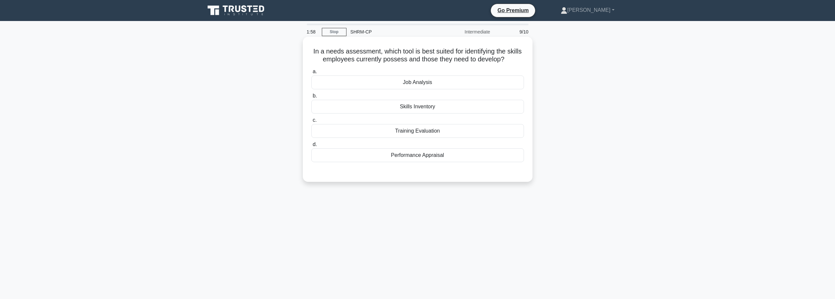
click at [425, 128] on div "Training Evaluation" at bounding box center [417, 131] width 213 height 14
click at [311, 122] on input "c. Training Evaluation" at bounding box center [311, 120] width 0 height 4
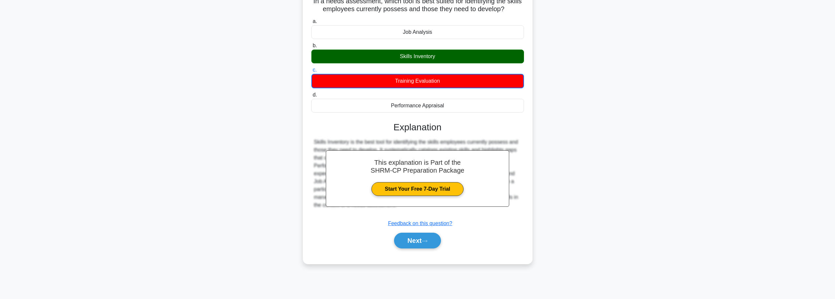
scroll to position [55, 0]
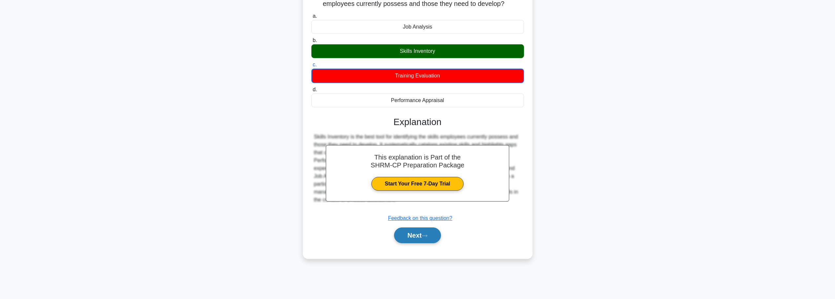
click at [428, 233] on button "Next" at bounding box center [417, 235] width 47 height 16
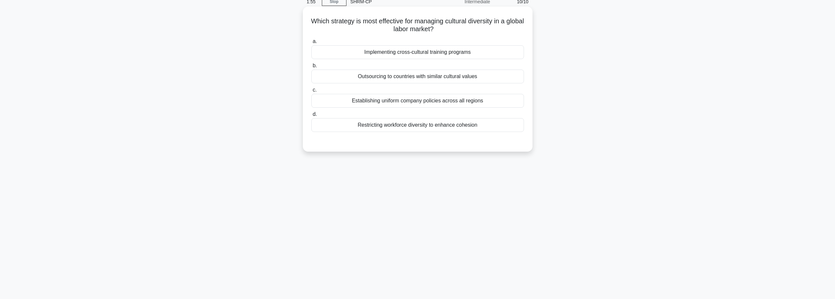
scroll to position [0, 0]
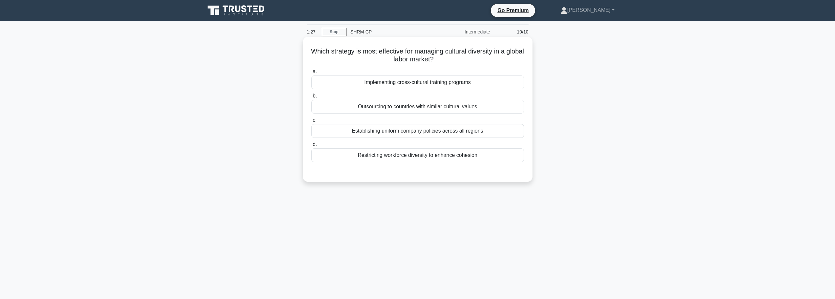
click at [412, 85] on div "Implementing cross-cultural training programs" at bounding box center [417, 82] width 213 height 14
click at [311, 74] on input "a. Implementing cross-cultural training programs" at bounding box center [311, 72] width 0 height 4
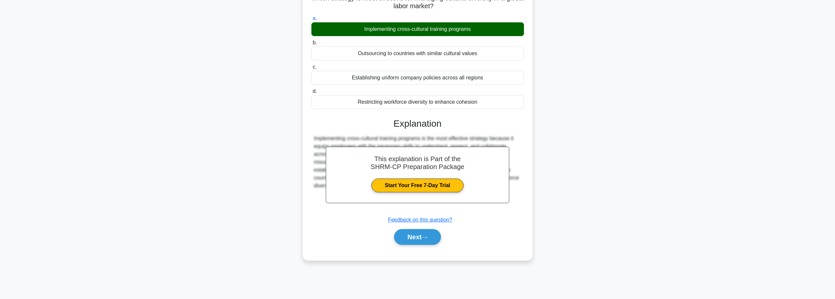
scroll to position [55, 0]
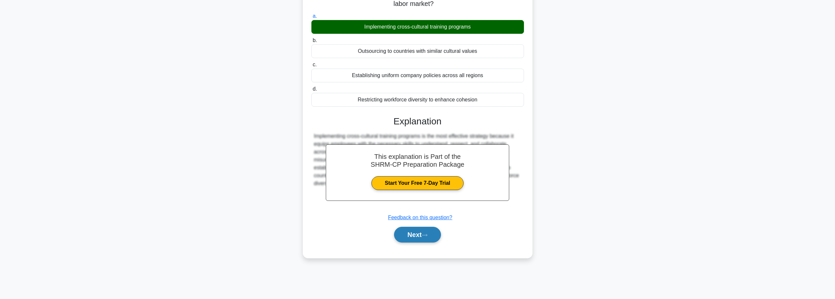
click at [421, 236] on button "Next" at bounding box center [417, 235] width 47 height 16
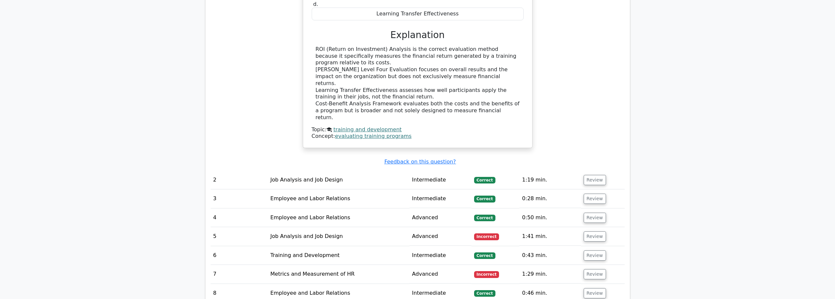
scroll to position [656, 0]
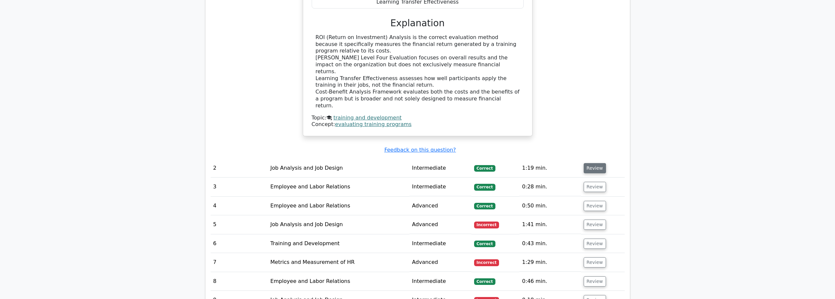
click at [584, 163] on button "Review" at bounding box center [594, 168] width 22 height 10
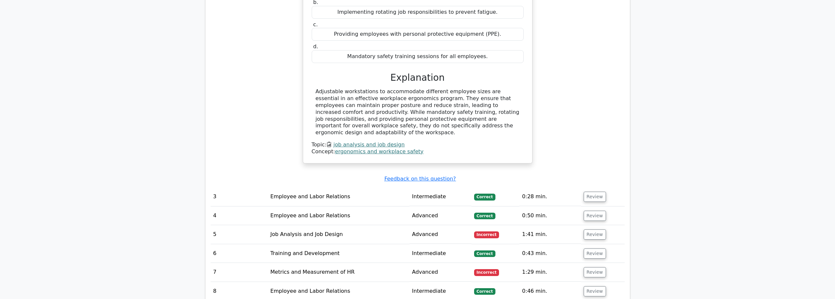
scroll to position [951, 0]
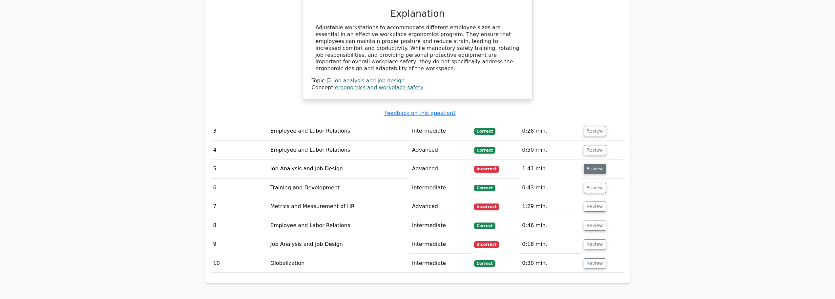
click at [593, 164] on button "Review" at bounding box center [594, 169] width 22 height 10
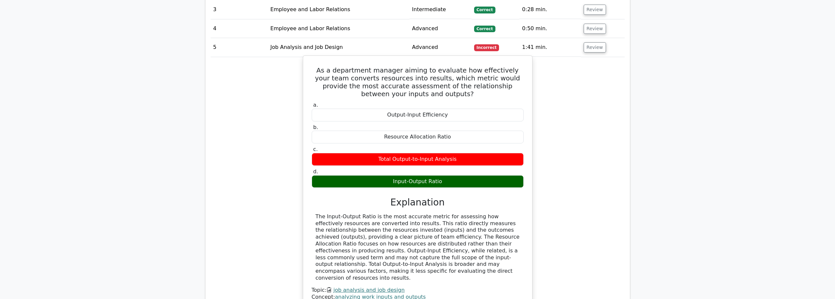
scroll to position [1082, 0]
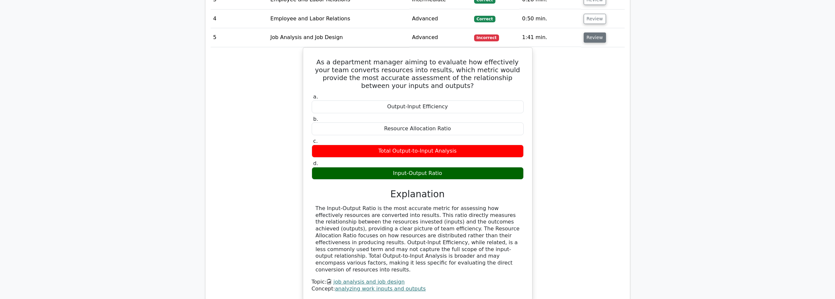
click at [586, 32] on button "Review" at bounding box center [594, 37] width 22 height 10
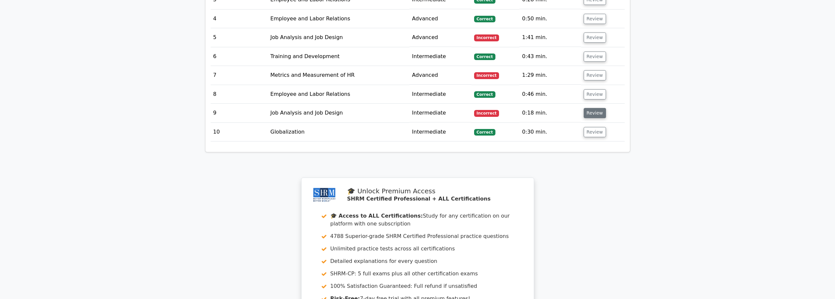
click at [584, 108] on button "Review" at bounding box center [594, 113] width 22 height 10
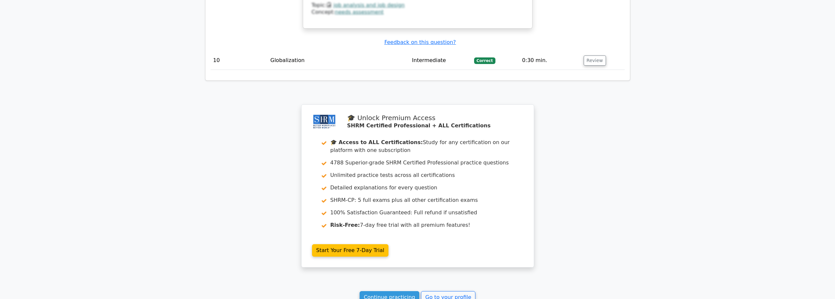
scroll to position [1443, 0]
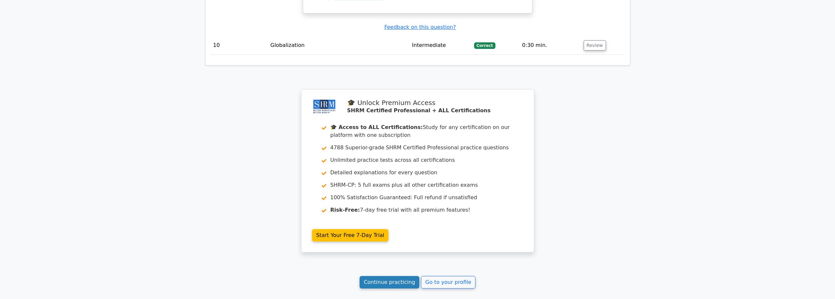
click at [399, 276] on link "Continue practicing" at bounding box center [389, 282] width 60 height 12
